Goal: Task Accomplishment & Management: Manage account settings

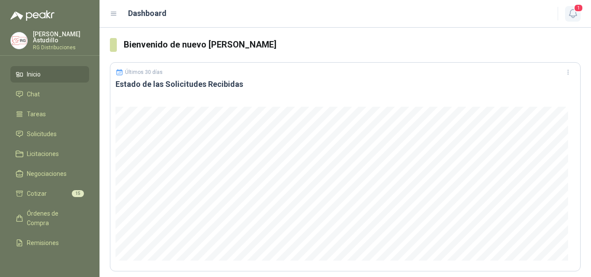
click at [568, 18] on icon "button" at bounding box center [573, 13] width 11 height 11
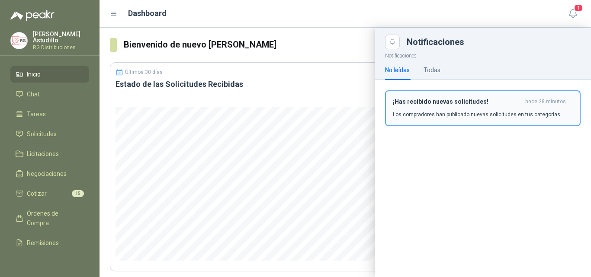
click at [494, 110] on div "¡Has recibido nuevas solicitudes! hace 28 minutos Los compradores han publicado…" at bounding box center [483, 108] width 180 height 20
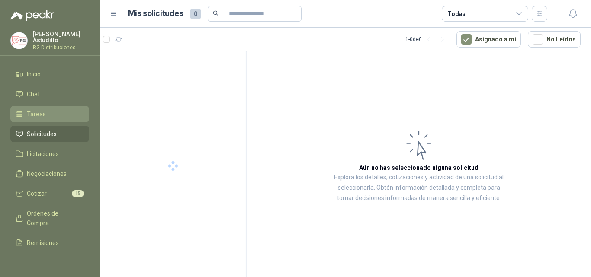
click at [36, 114] on span "Tareas" at bounding box center [36, 115] width 19 height 10
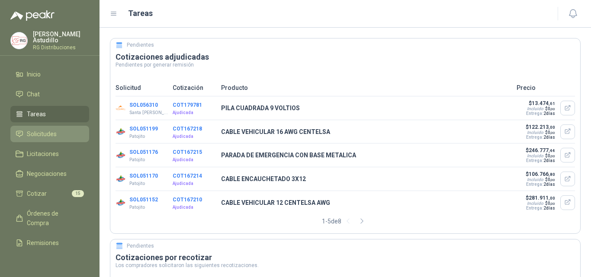
click at [46, 135] on span "Solicitudes" at bounding box center [42, 134] width 30 height 10
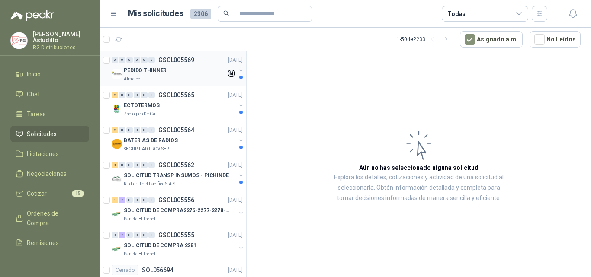
click at [184, 81] on div "Almatec" at bounding box center [175, 79] width 102 height 7
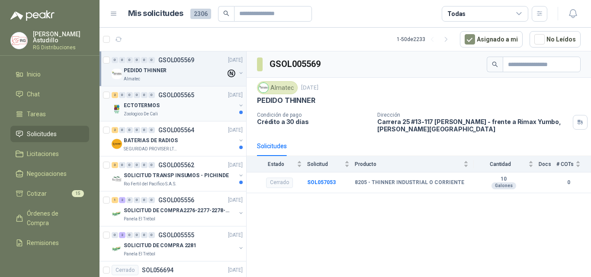
click at [182, 103] on div "ECTOTERMOS" at bounding box center [180, 105] width 112 height 10
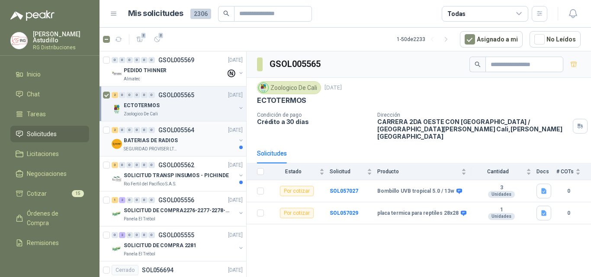
click at [178, 142] on div "BATERIAS DE RADIOS" at bounding box center [180, 140] width 112 height 10
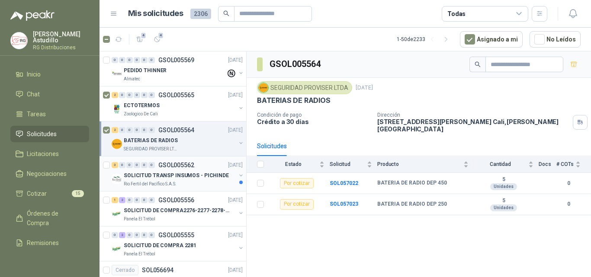
click at [185, 178] on p "SOLICITUD TRANSP INSUMOS - PICHINDE" at bounding box center [176, 176] width 105 height 8
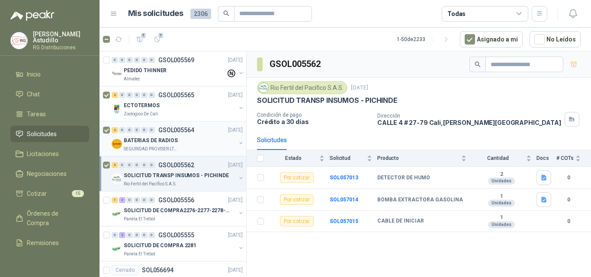
scroll to position [43, 0]
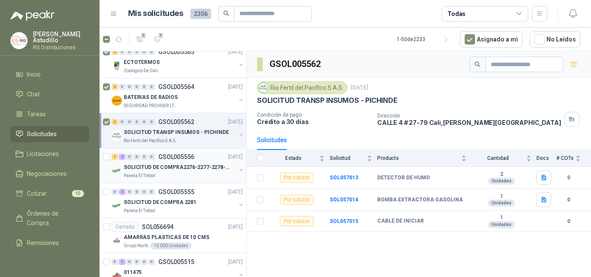
click at [181, 165] on p "SOLICITUD DE COMPRA2276-2277-2278-2284-2285-" at bounding box center [178, 168] width 108 height 8
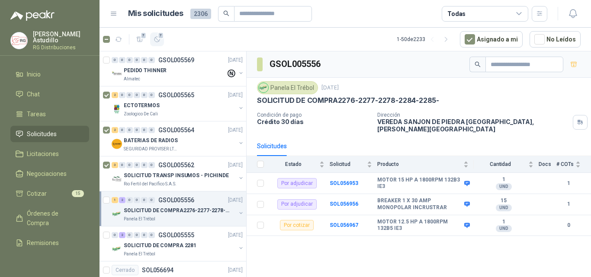
click at [159, 36] on span "7" at bounding box center [161, 35] width 6 height 7
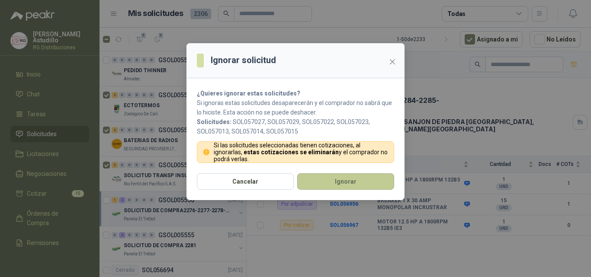
click at [329, 183] on button "Ignorar" at bounding box center [345, 182] width 97 height 16
